Goal: Task Accomplishment & Management: Complete application form

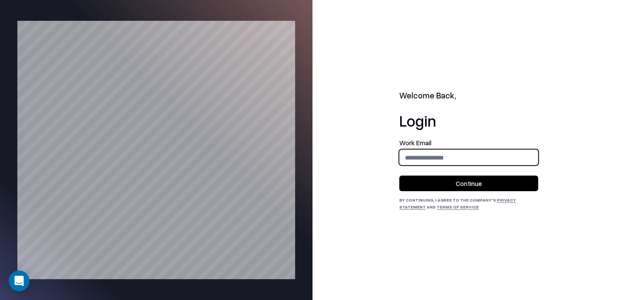
click at [469, 150] on input "email" at bounding box center [469, 158] width 138 height 16
type input "**********"
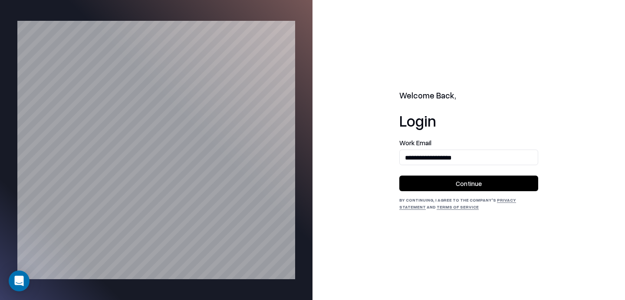
click at [444, 184] on button "Continue" at bounding box center [468, 184] width 139 height 16
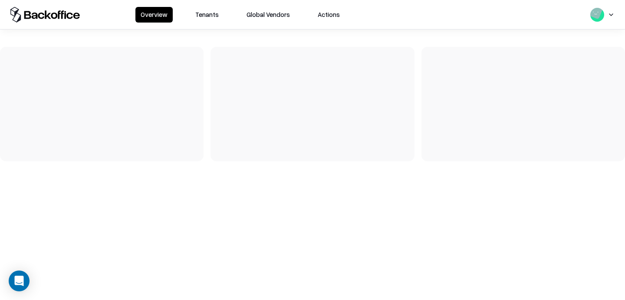
click at [215, 5] on div "Overview Tenants Global Vendors Actions" at bounding box center [312, 14] width 625 height 29
click at [203, 15] on button "Tenants" at bounding box center [207, 15] width 34 height 16
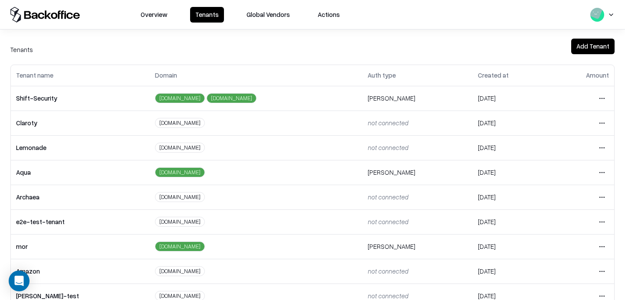
scroll to position [16, 0]
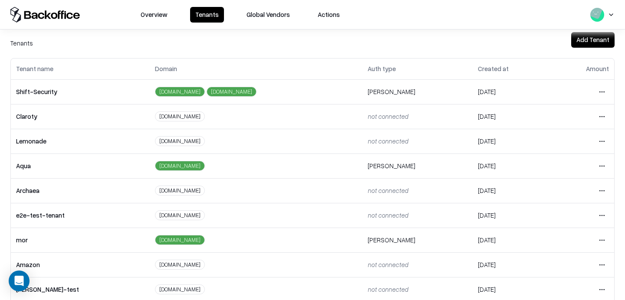
click at [604, 211] on html "Overview Tenants Global Vendors Actions Tenants Add Tenant Tenant name Domain A…" at bounding box center [312, 150] width 625 height 300
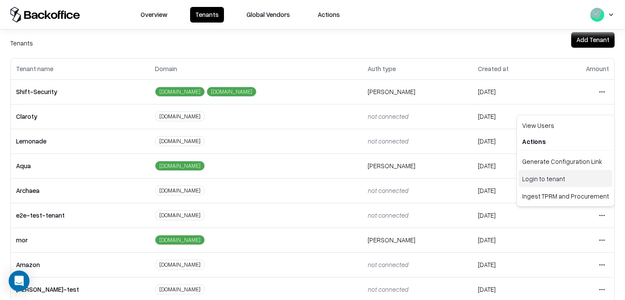
click at [547, 182] on div "Login to tenant" at bounding box center [566, 178] width 94 height 17
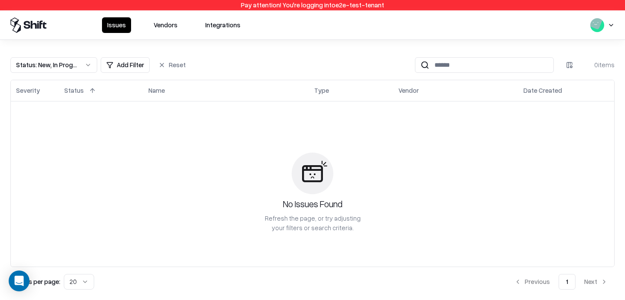
click at [168, 23] on button "Vendors" at bounding box center [165, 25] width 34 height 16
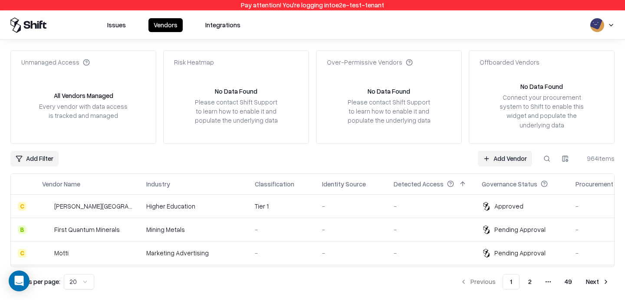
click at [546, 159] on button at bounding box center [547, 159] width 16 height 16
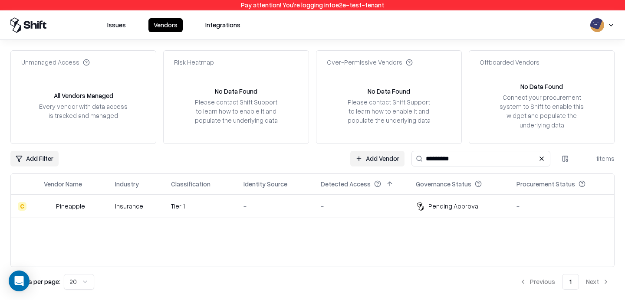
type input "*********"
click at [469, 205] on div "Pending Approval" at bounding box center [453, 206] width 51 height 9
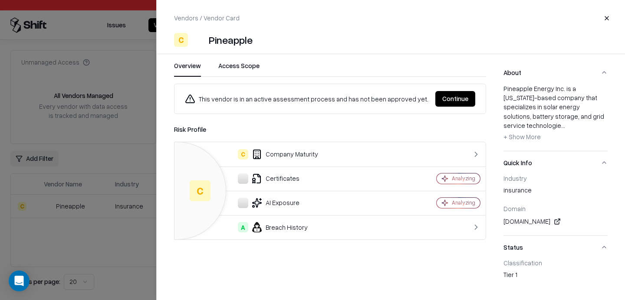
click at [389, 111] on div "This vendor is in an active assessment process and has not been approved yet. C…" at bounding box center [330, 99] width 312 height 30
click at [443, 95] on button "Continue" at bounding box center [455, 99] width 40 height 16
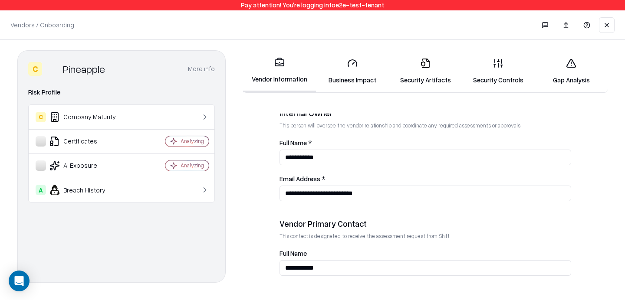
scroll to position [510, 0]
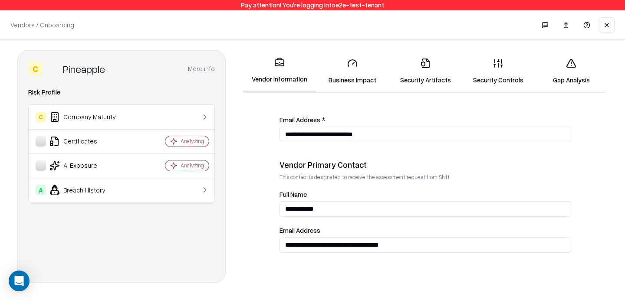
click at [344, 242] on input "**********" at bounding box center [425, 245] width 292 height 16
click at [502, 71] on link "Security Controls" at bounding box center [498, 71] width 73 height 40
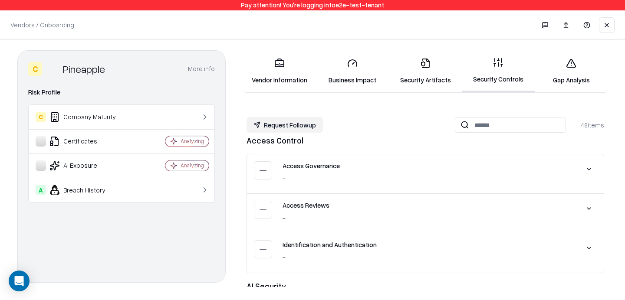
click at [436, 74] on link "Security Artifacts" at bounding box center [425, 71] width 73 height 40
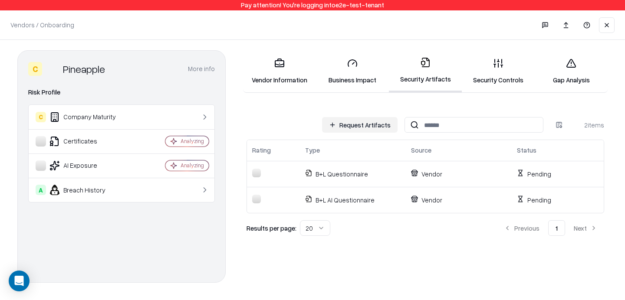
click at [357, 78] on link "Business Impact" at bounding box center [352, 71] width 73 height 40
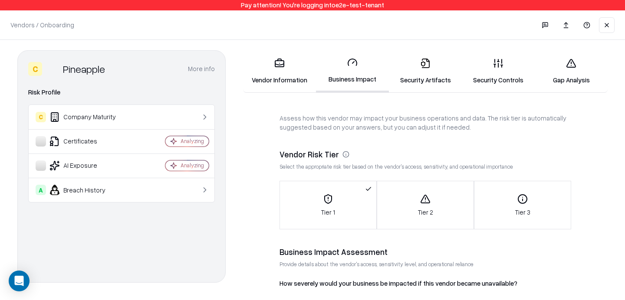
click at [509, 79] on link "Security Controls" at bounding box center [498, 71] width 73 height 40
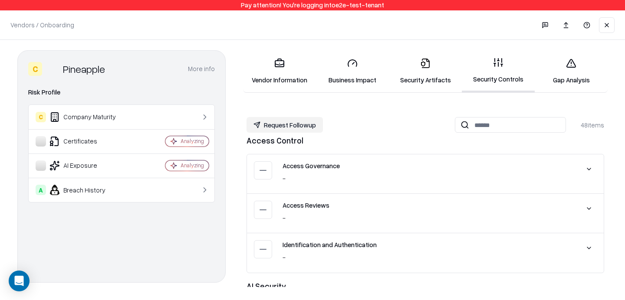
click at [570, 82] on link "Gap Analysis" at bounding box center [571, 71] width 73 height 40
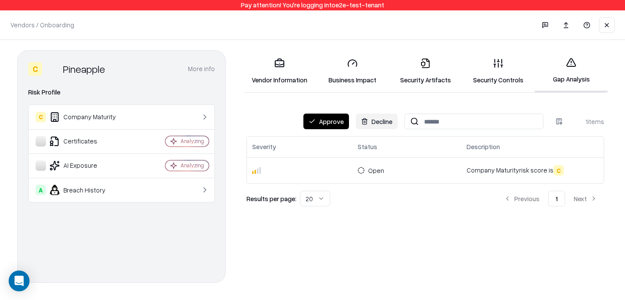
click at [328, 125] on button "Approve" at bounding box center [326, 122] width 46 height 16
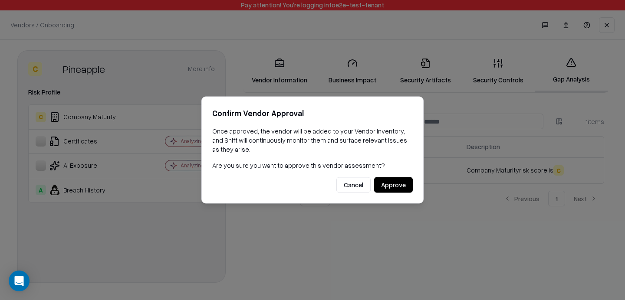
click at [390, 183] on button "Approve" at bounding box center [393, 185] width 39 height 16
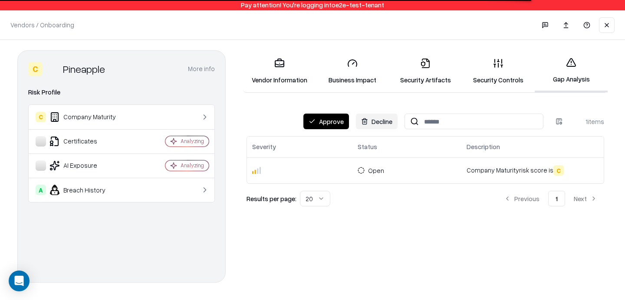
click at [326, 119] on button "Approve" at bounding box center [326, 122] width 46 height 16
click at [334, 128] on button "Approve" at bounding box center [326, 122] width 46 height 16
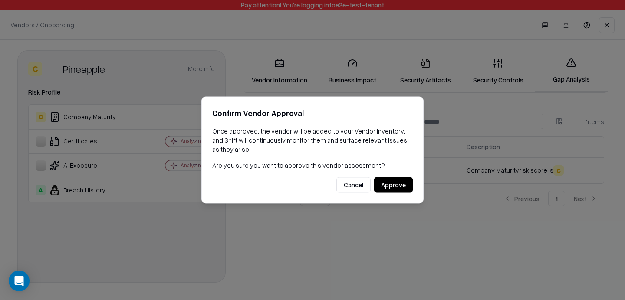
click at [387, 182] on button "Approve" at bounding box center [393, 185] width 39 height 16
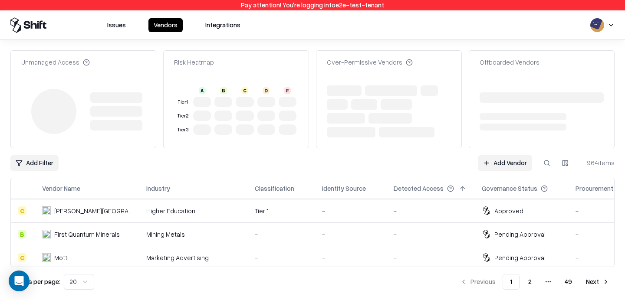
click at [551, 163] on button at bounding box center [547, 163] width 16 height 16
type input "*********"
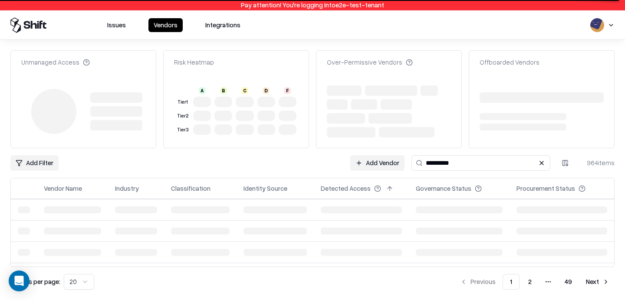
click at [541, 159] on button at bounding box center [541, 163] width 10 height 10
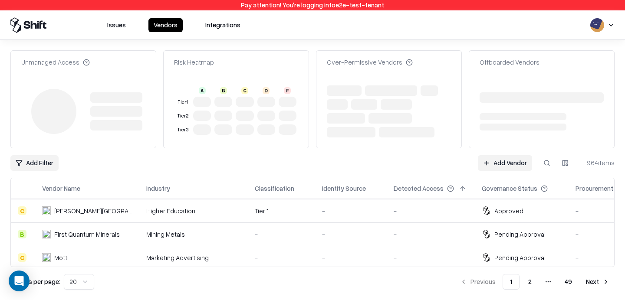
click at [547, 159] on button at bounding box center [547, 163] width 16 height 16
type input "*********"
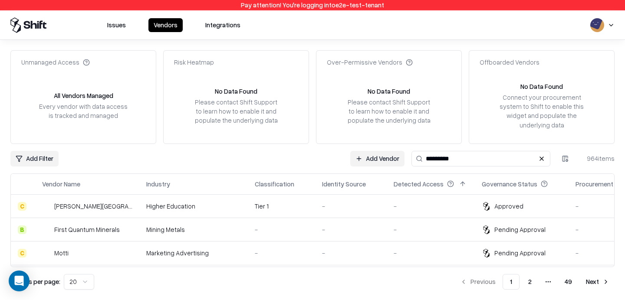
type input "*********"
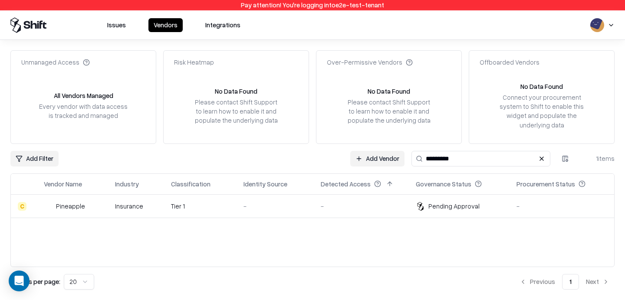
click at [279, 201] on td "-" at bounding box center [274, 206] width 77 height 23
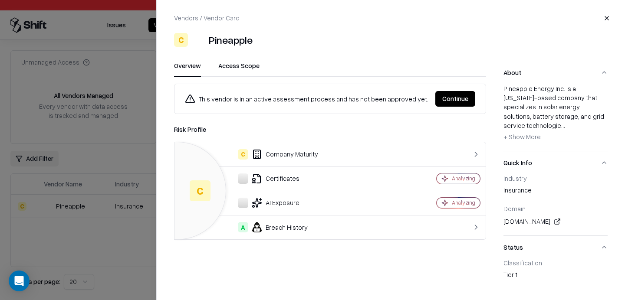
click at [441, 95] on button "Continue" at bounding box center [455, 99] width 40 height 16
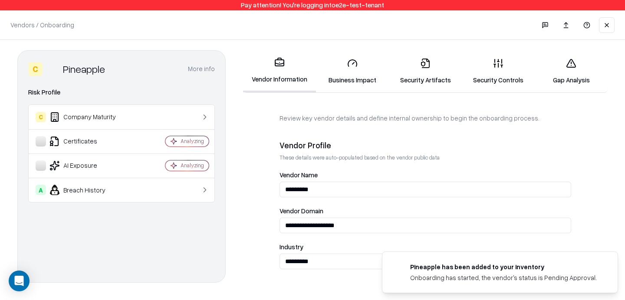
click at [576, 72] on link "Gap Analysis" at bounding box center [571, 71] width 73 height 40
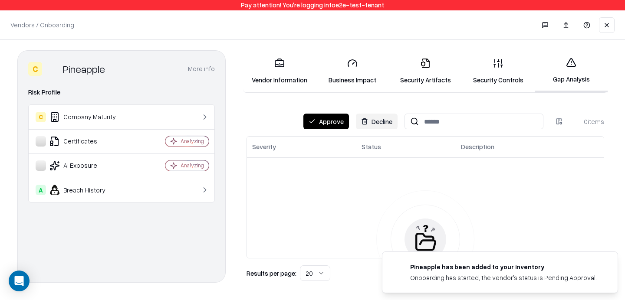
click at [325, 116] on button "Approve" at bounding box center [326, 122] width 46 height 16
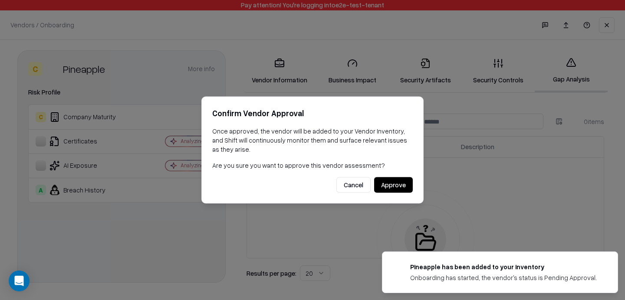
click at [391, 184] on button "Approve" at bounding box center [393, 185] width 39 height 16
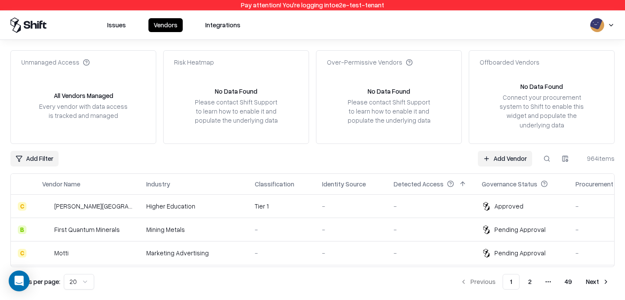
click at [547, 157] on button at bounding box center [547, 159] width 16 height 16
click at [547, 157] on input at bounding box center [544, 159] width 11 height 16
type input "*********"
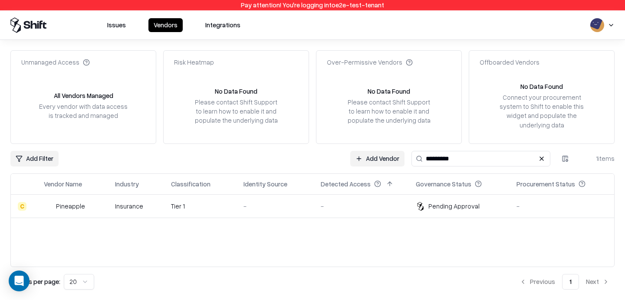
click at [296, 205] on div "-" at bounding box center [274, 206] width 63 height 9
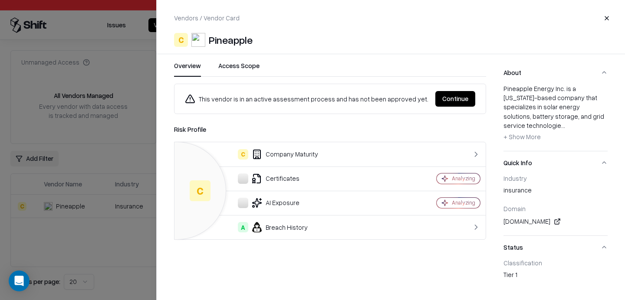
click at [468, 92] on button "Continue" at bounding box center [455, 99] width 40 height 16
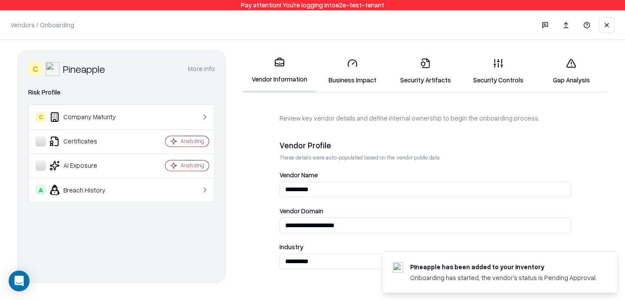
click at [572, 76] on link "Gap Analysis" at bounding box center [571, 71] width 73 height 40
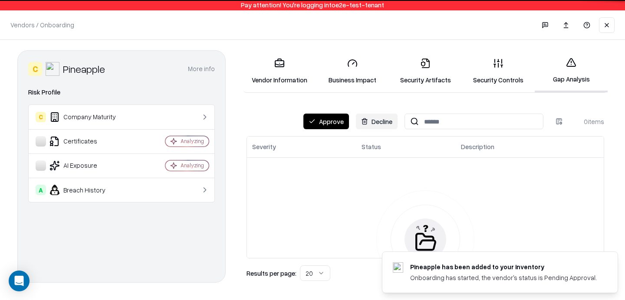
click at [331, 118] on button "Approve" at bounding box center [326, 122] width 46 height 16
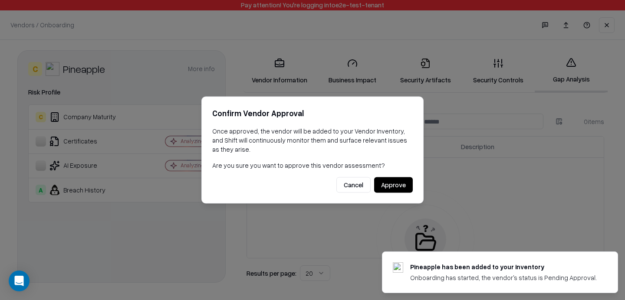
click at [389, 182] on button "Approve" at bounding box center [393, 185] width 39 height 16
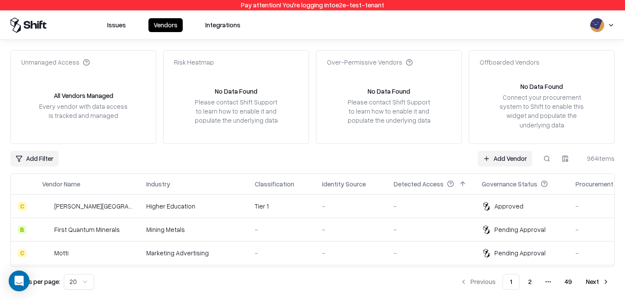
click at [547, 159] on button at bounding box center [547, 159] width 16 height 16
type input "*********"
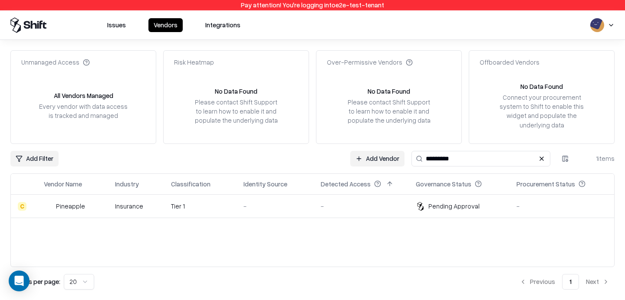
click at [171, 205] on td "Tier 1" at bounding box center [200, 206] width 72 height 23
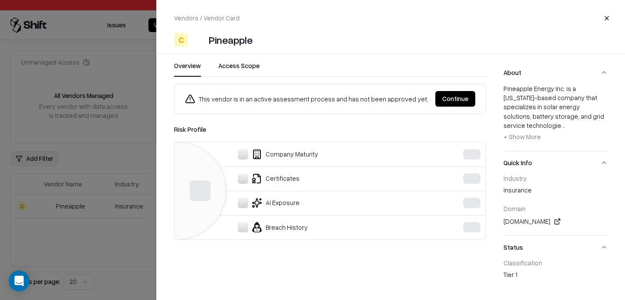
click at [473, 102] on button "Continue" at bounding box center [455, 99] width 40 height 16
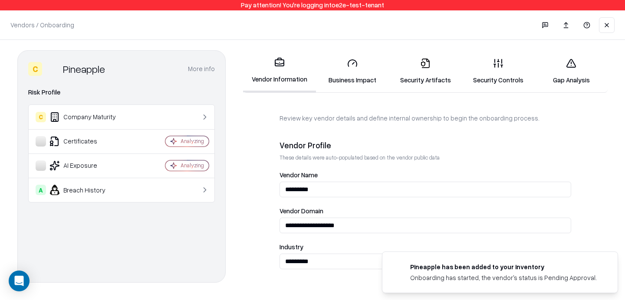
click at [569, 70] on link "Gap Analysis" at bounding box center [571, 71] width 73 height 40
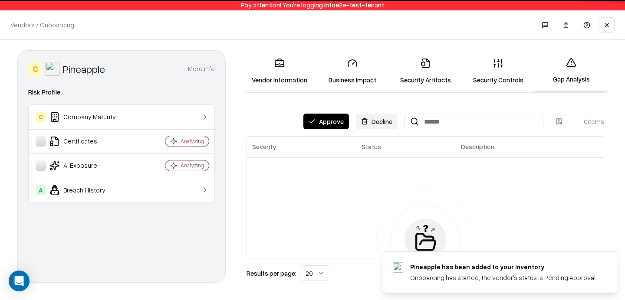
click at [326, 117] on button "Approve" at bounding box center [326, 122] width 46 height 16
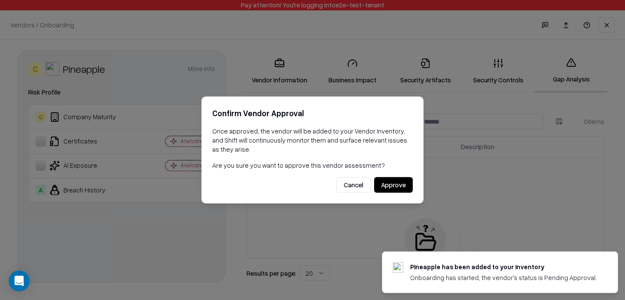
click at [384, 188] on button "Approve" at bounding box center [393, 185] width 39 height 16
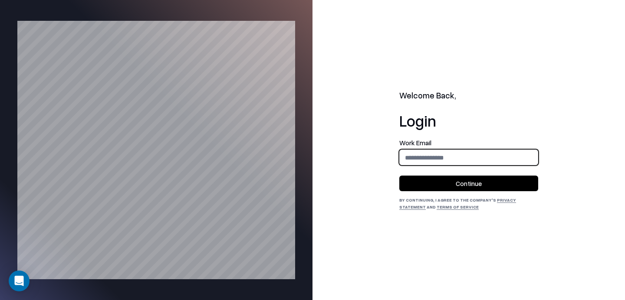
click at [432, 158] on input "email" at bounding box center [469, 158] width 138 height 16
type input "**********"
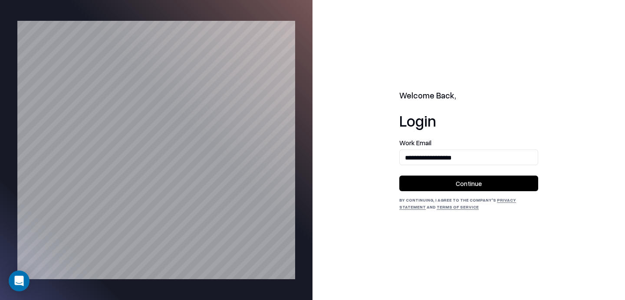
click at [450, 190] on button "Continue" at bounding box center [468, 184] width 139 height 16
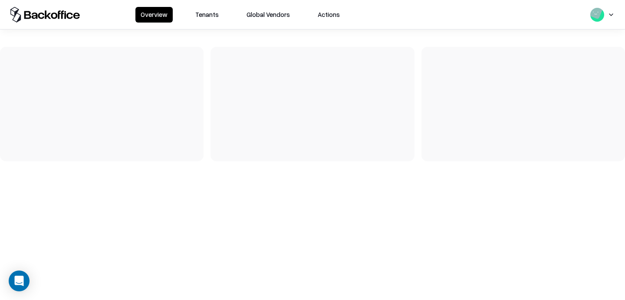
click at [207, 15] on button "Tenants" at bounding box center [207, 15] width 34 height 16
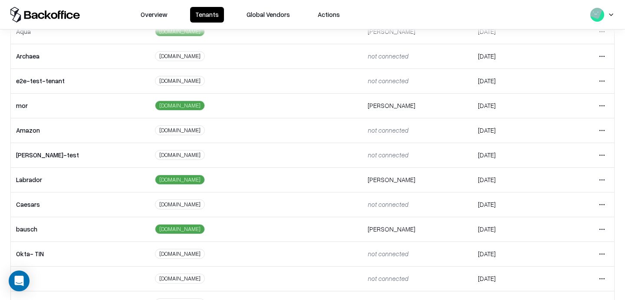
scroll to position [154, 0]
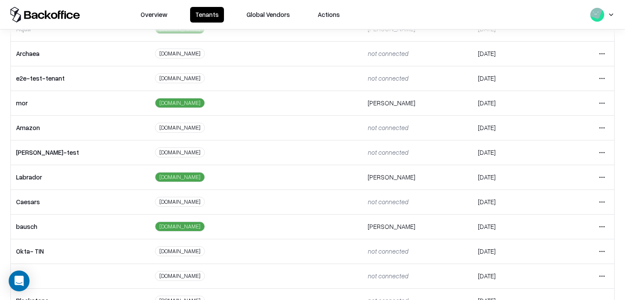
click at [604, 176] on html "Overview Tenants Global Vendors Actions Tenants Add Tenant Tenant name Domain A…" at bounding box center [312, 150] width 625 height 300
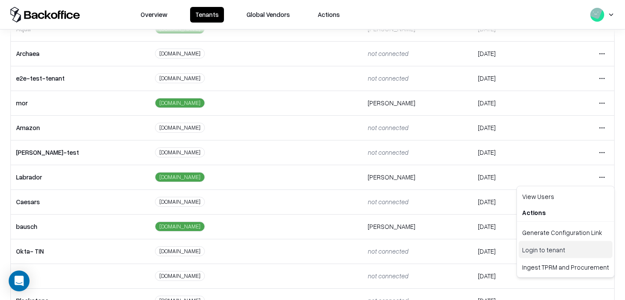
click at [528, 253] on div "Login to tenant" at bounding box center [566, 249] width 94 height 17
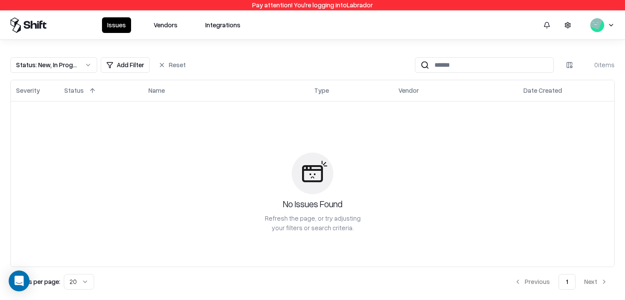
click at [167, 24] on button "Vendors" at bounding box center [165, 25] width 34 height 16
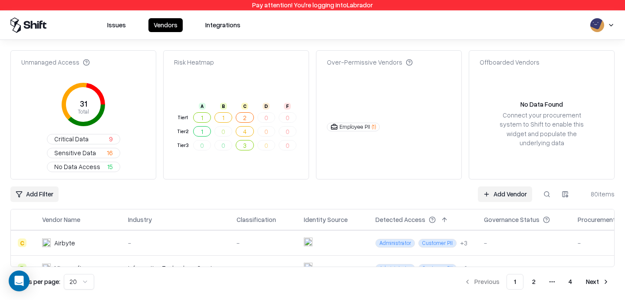
click at [505, 187] on link "Add Vendor" at bounding box center [505, 195] width 54 height 16
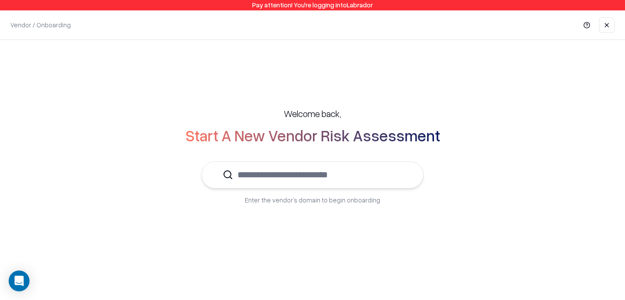
click at [357, 169] on input "text" at bounding box center [317, 175] width 169 height 26
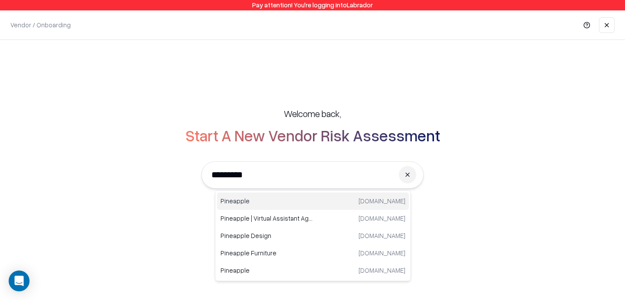
click at [247, 200] on p "Pineapple" at bounding box center [266, 201] width 92 height 9
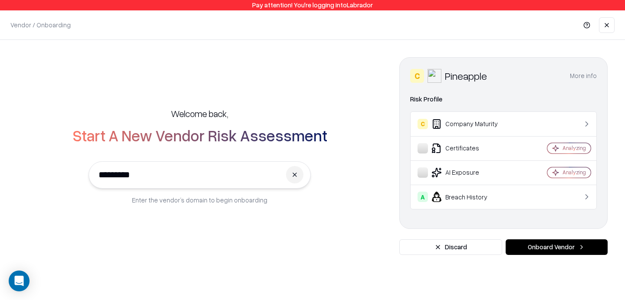
type input "*********"
click at [530, 245] on button "Onboard Vendor" at bounding box center [556, 248] width 102 height 16
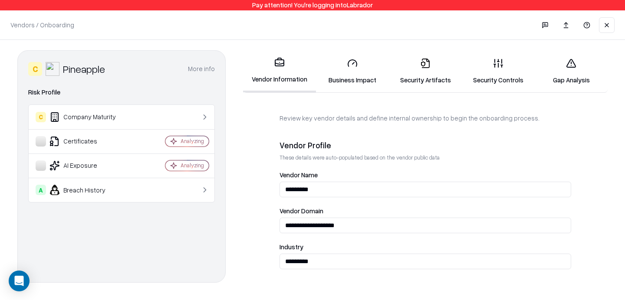
click at [489, 74] on link "Security Controls" at bounding box center [498, 71] width 73 height 40
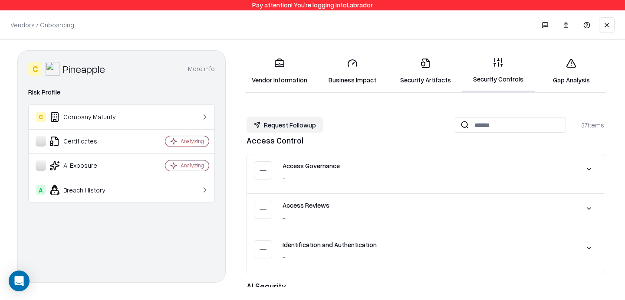
click at [433, 70] on link "Security Artifacts" at bounding box center [425, 71] width 73 height 40
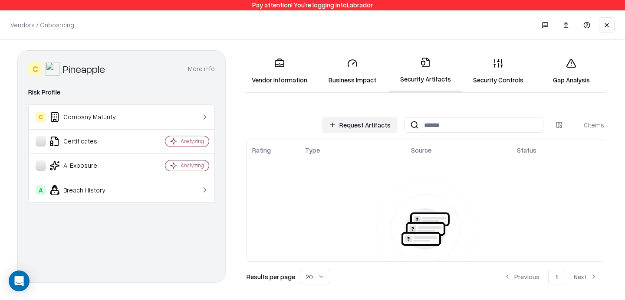
click at [274, 76] on link "Vendor Information" at bounding box center [279, 71] width 73 height 40
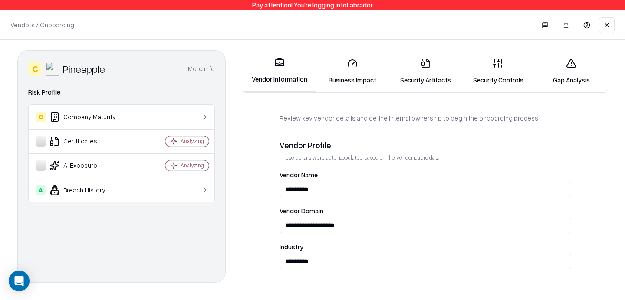
click at [500, 72] on link "Security Controls" at bounding box center [498, 71] width 73 height 40
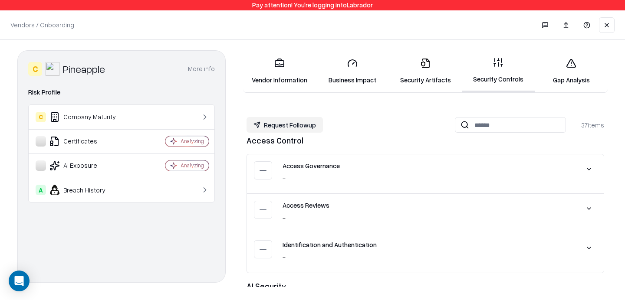
click at [417, 80] on link "Security Artifacts" at bounding box center [425, 71] width 73 height 40
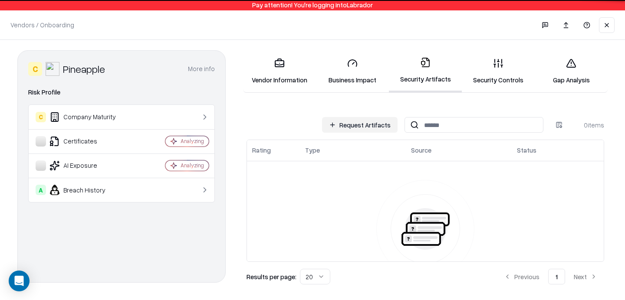
click at [353, 128] on button "Request Artifacts" at bounding box center [359, 125] width 75 height 16
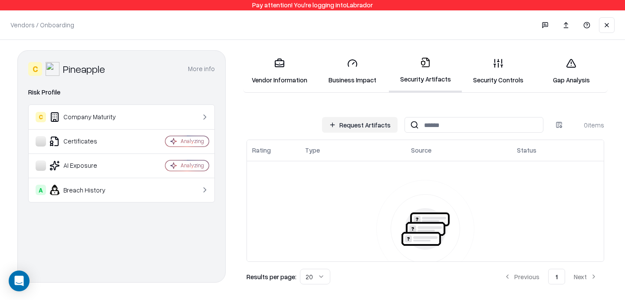
click at [272, 69] on link "Vendor Information" at bounding box center [279, 71] width 73 height 40
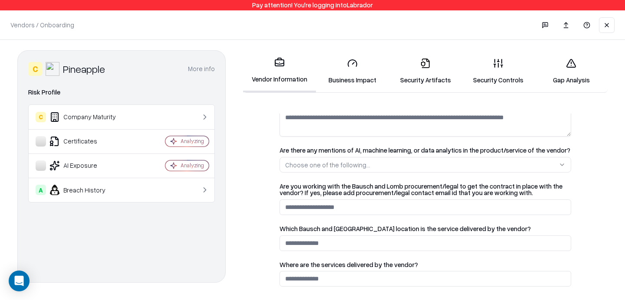
scroll to position [510, 0]
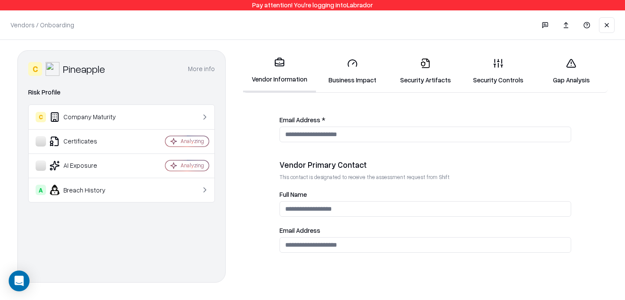
click at [331, 210] on input "Full Name" at bounding box center [425, 209] width 292 height 16
type input "***"
type input "*"
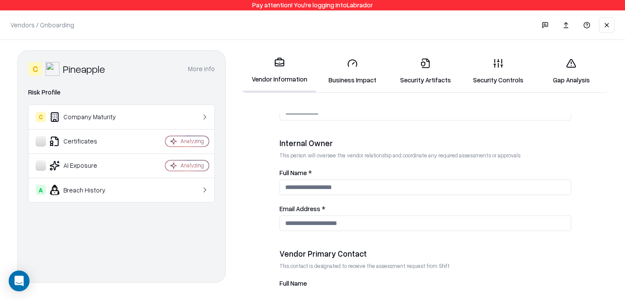
scroll to position [417, 0]
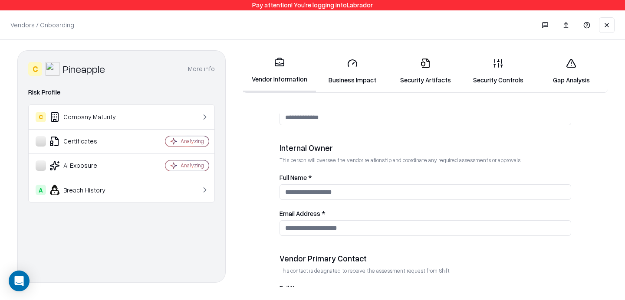
type input "**********"
click at [348, 189] on input "Full Name *" at bounding box center [425, 192] width 292 height 16
type input "***"
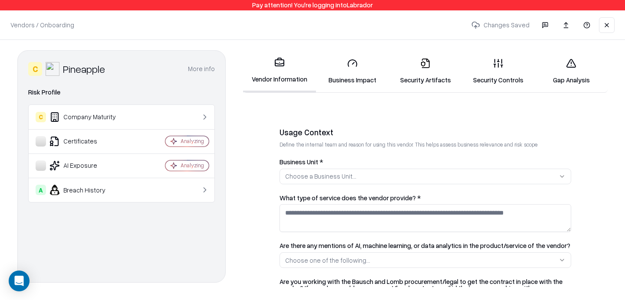
scroll to position [158, 0]
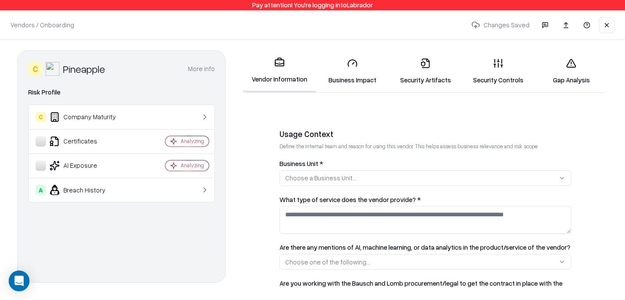
type input "**********"
click at [339, 181] on div "Choose a Business Unit..." at bounding box center [320, 178] width 71 height 9
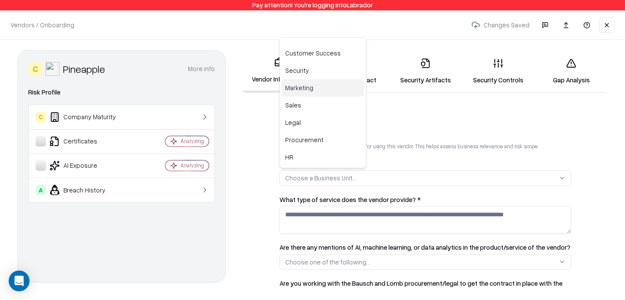
click at [301, 86] on div "Marketing" at bounding box center [323, 87] width 82 height 17
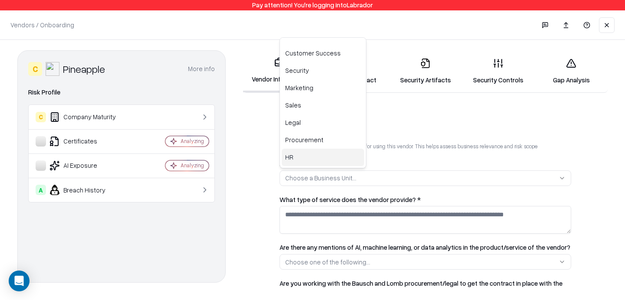
click at [352, 212] on html "**********" at bounding box center [312, 150] width 625 height 300
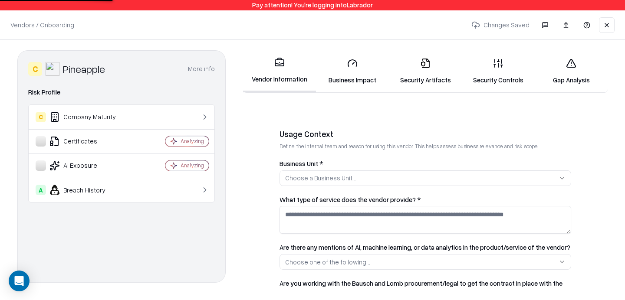
click at [365, 180] on button "Choose a Business Unit..." at bounding box center [425, 179] width 292 height 16
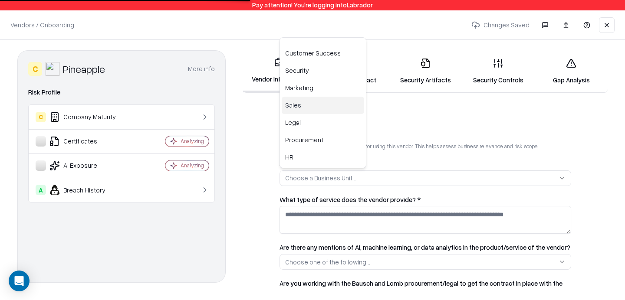
click at [320, 106] on div "Sales" at bounding box center [323, 105] width 82 height 17
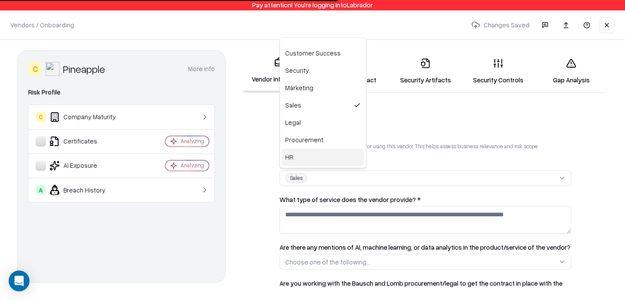
click at [377, 220] on html "**********" at bounding box center [312, 150] width 625 height 300
click at [377, 220] on textarea "What type of service does the vendor provide? *" at bounding box center [425, 220] width 292 height 28
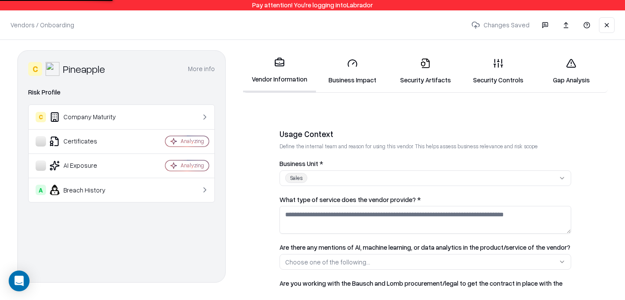
type textarea "*"
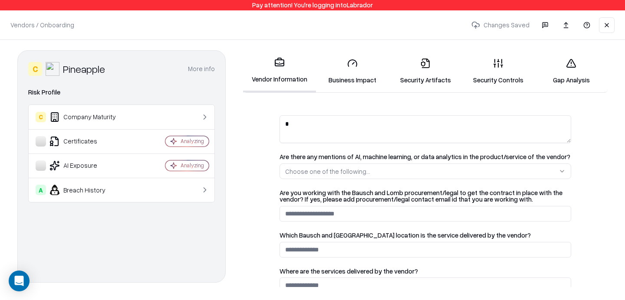
scroll to position [510, 0]
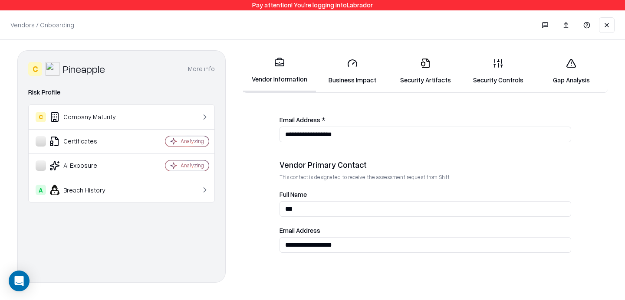
click at [507, 56] on link "Security Controls" at bounding box center [498, 71] width 73 height 40
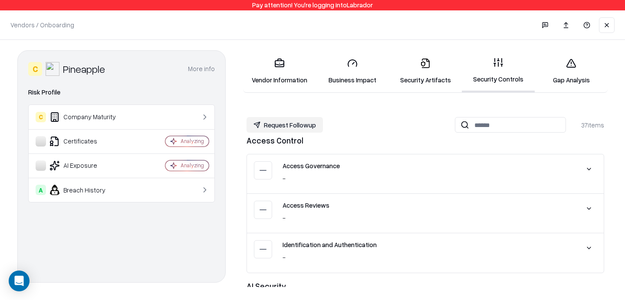
click at [418, 71] on link "Security Artifacts" at bounding box center [425, 71] width 73 height 40
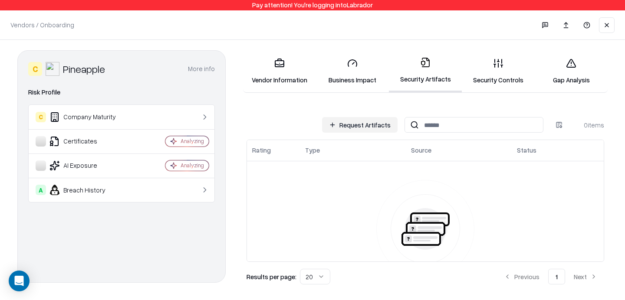
click at [383, 130] on button "Request Artifacts" at bounding box center [359, 125] width 75 height 16
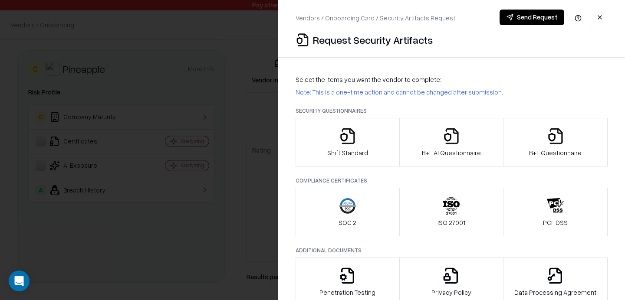
click at [554, 141] on icon "button" at bounding box center [555, 136] width 17 height 17
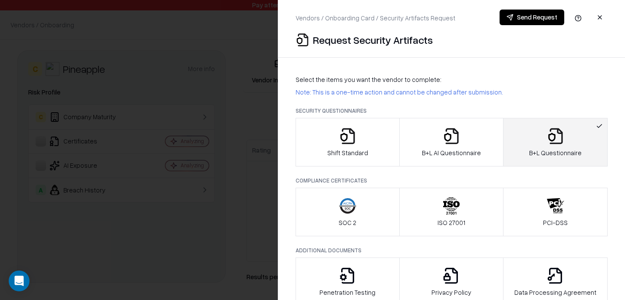
click at [458, 139] on icon "button" at bounding box center [452, 136] width 13 height 16
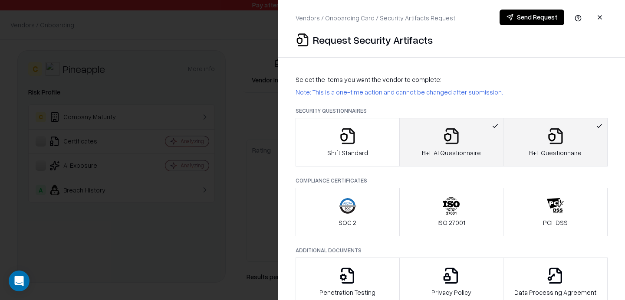
click at [537, 20] on button "Send Request" at bounding box center [531, 18] width 65 height 16
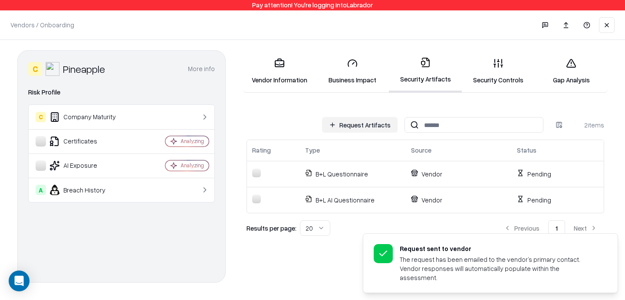
click at [288, 72] on link "Vendor Information" at bounding box center [279, 71] width 73 height 40
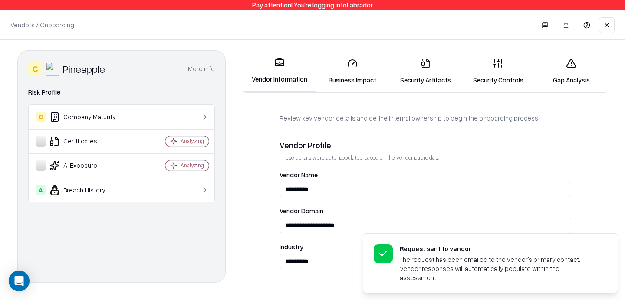
scroll to position [510, 0]
